Goal: Information Seeking & Learning: Learn about a topic

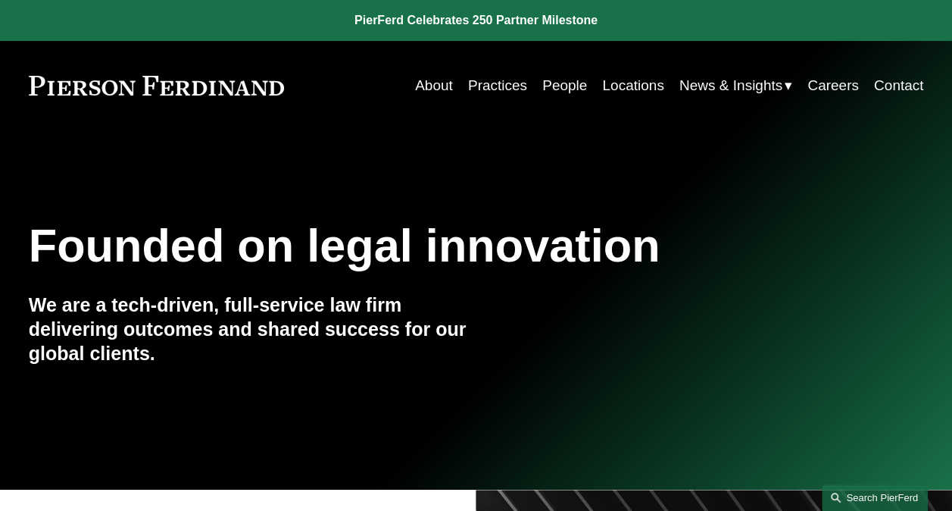
click at [892, 495] on link "Search this site" at bounding box center [875, 497] width 106 height 27
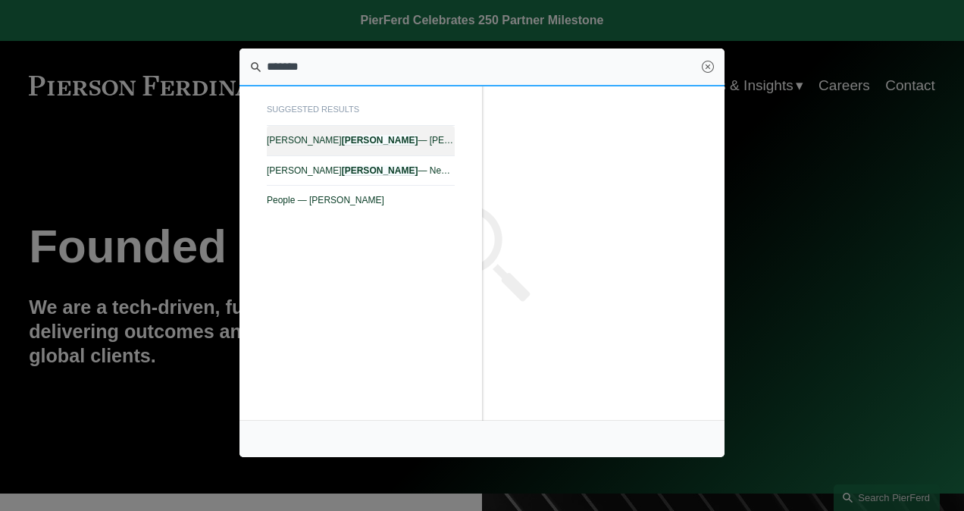
click at [342, 138] on em "[PERSON_NAME]" at bounding box center [380, 140] width 77 height 11
type input "*******"
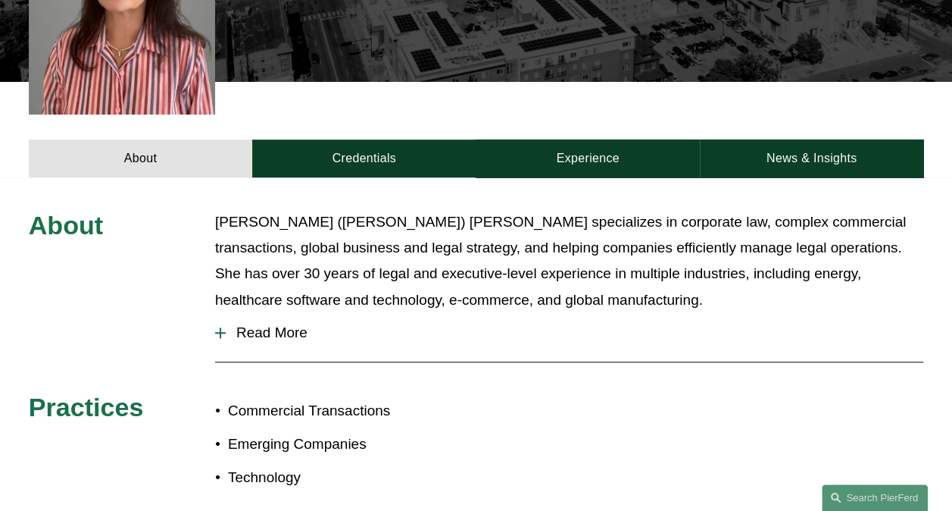
scroll to position [455, 0]
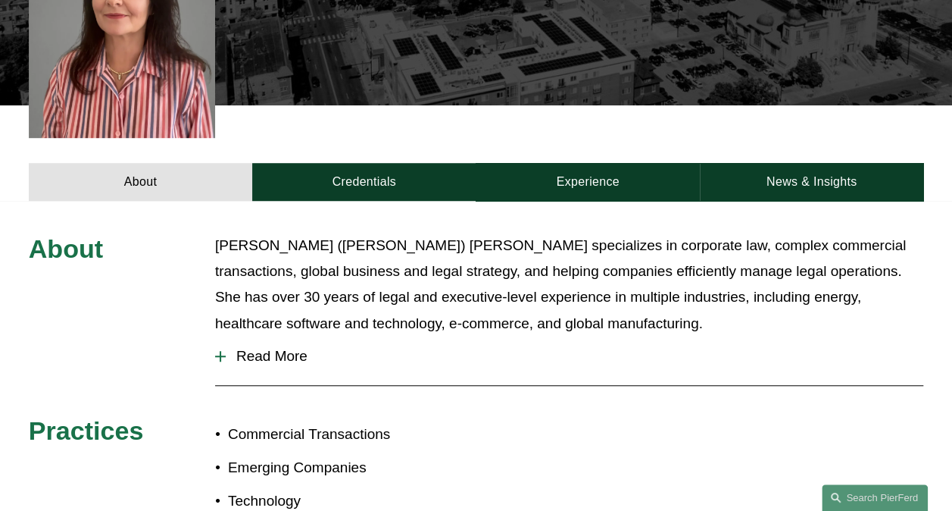
click at [269, 348] on span "Read More" at bounding box center [575, 356] width 698 height 17
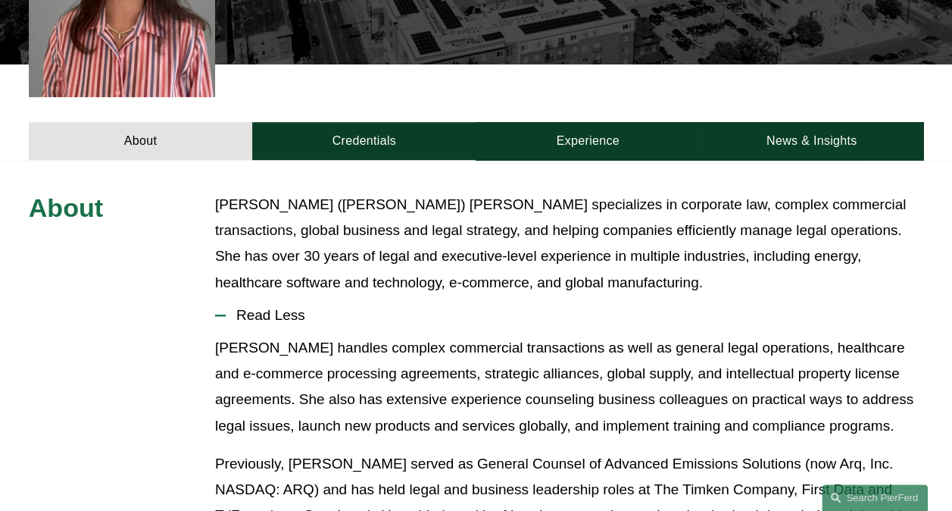
scroll to position [379, 0]
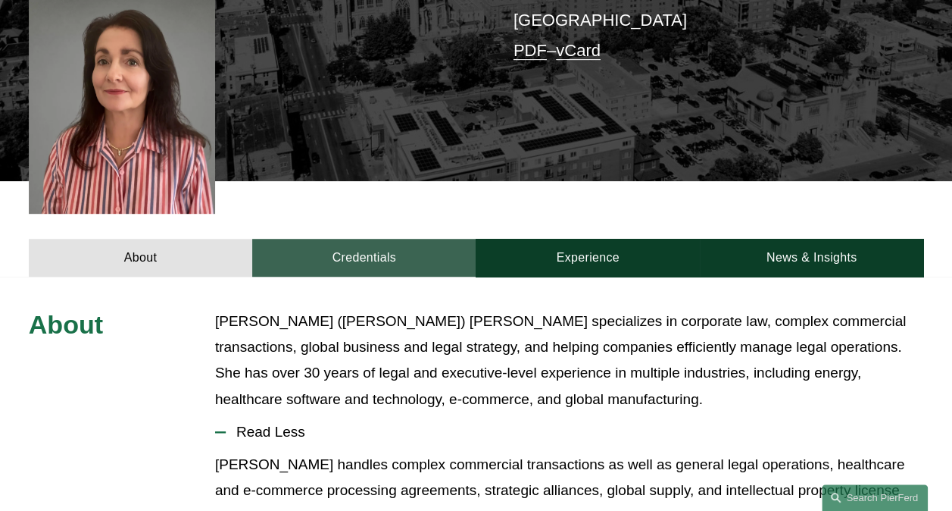
click at [396, 239] on link "Credentials" at bounding box center [364, 258] width 224 height 39
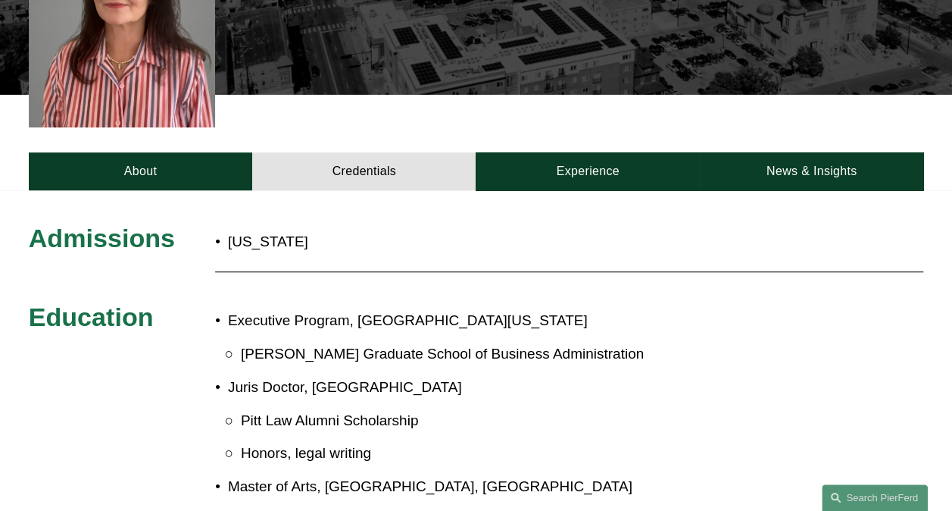
scroll to position [455, 0]
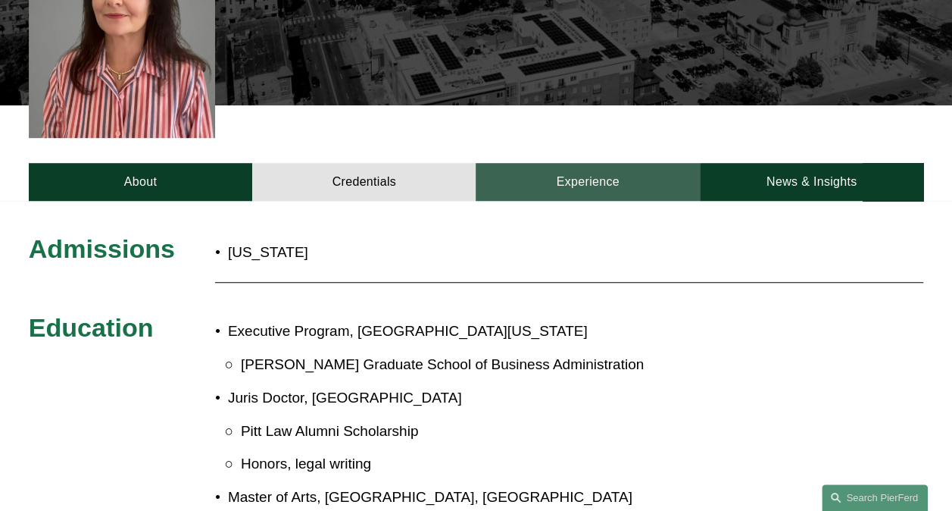
click at [566, 163] on link "Experience" at bounding box center [588, 182] width 224 height 39
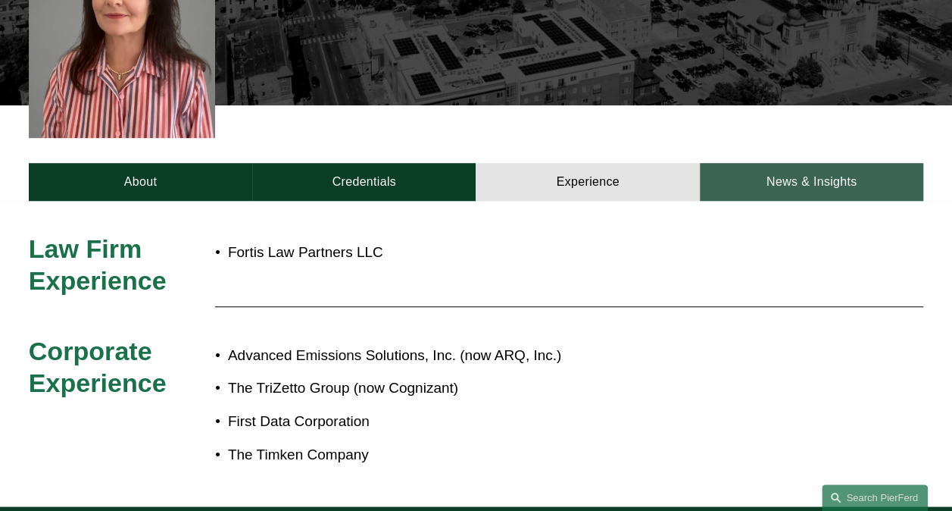
click at [800, 165] on link "News & Insights" at bounding box center [812, 182] width 224 height 39
